Goal: Information Seeking & Learning: Learn about a topic

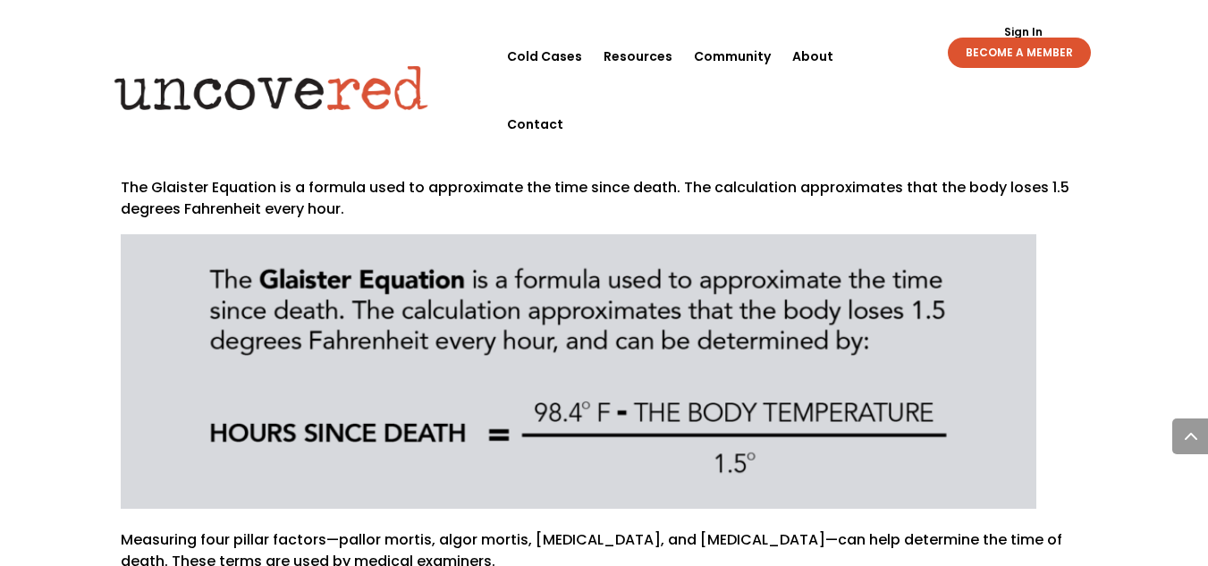
scroll to position [751, 0]
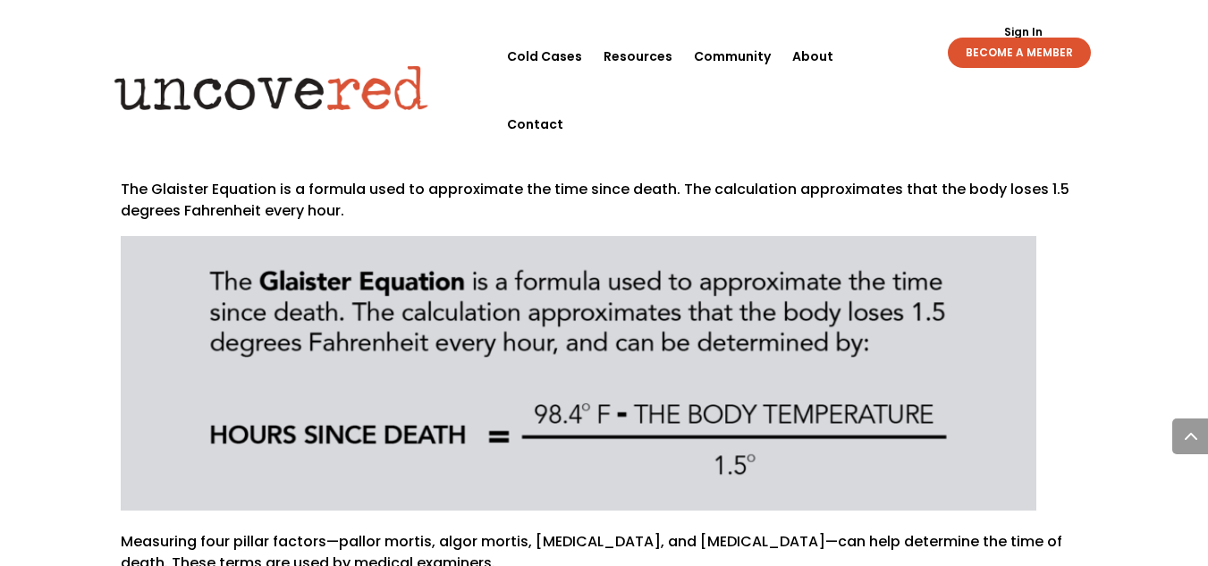
drag, startPoint x: 904, startPoint y: 461, endPoint x: 751, endPoint y: 434, distance: 155.2
click at [751, 434] on img at bounding box center [578, 373] width 915 height 274
